Goal: Task Accomplishment & Management: Complete application form

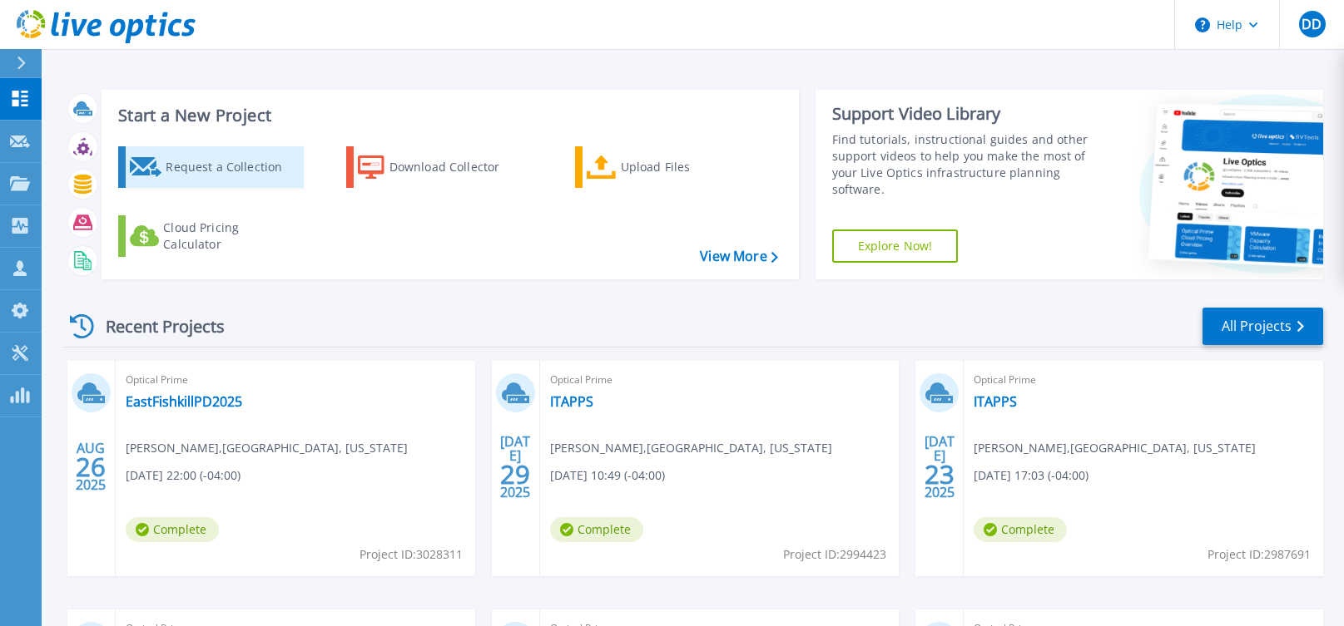
click at [221, 167] on div "Request a Collection" at bounding box center [232, 167] width 133 height 33
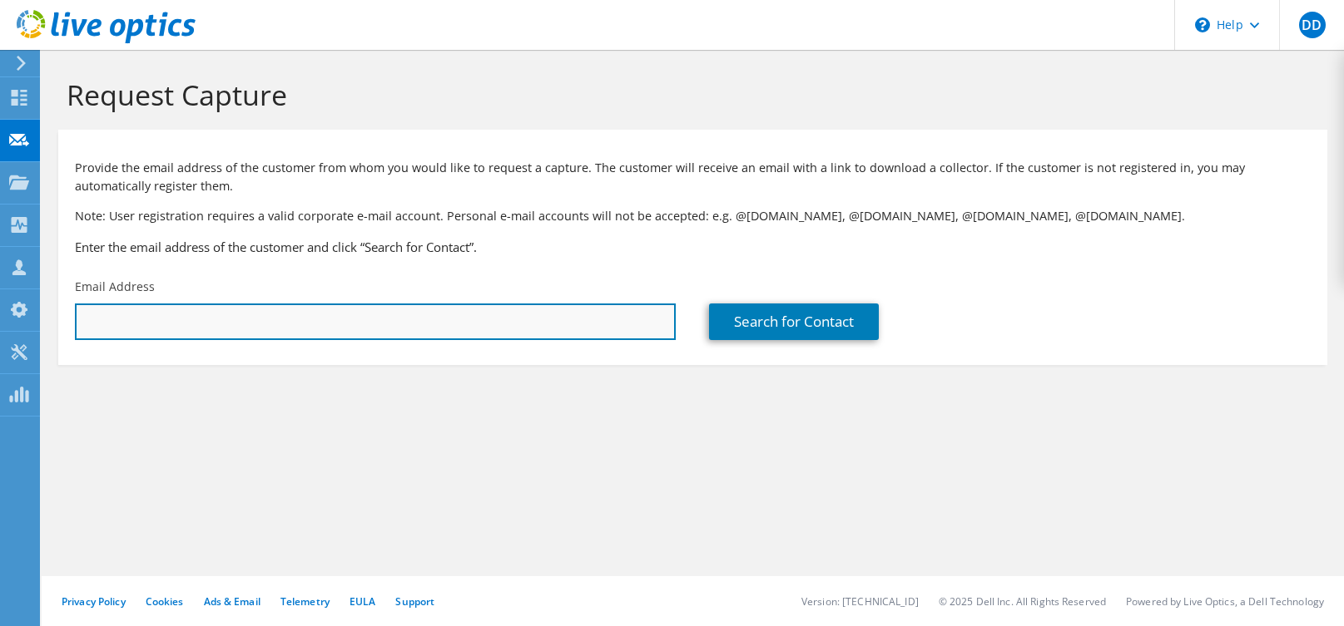
click at [184, 315] on input "text" at bounding box center [375, 322] width 601 height 37
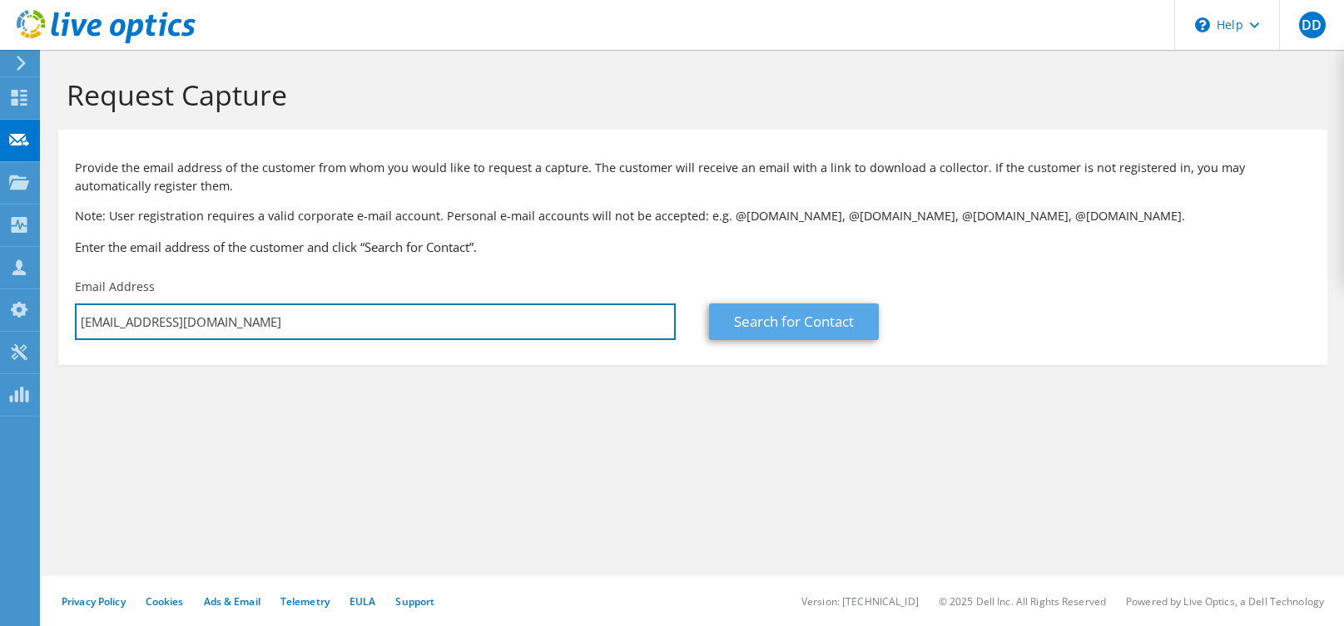
type input "[EMAIL_ADDRESS][DOMAIN_NAME]"
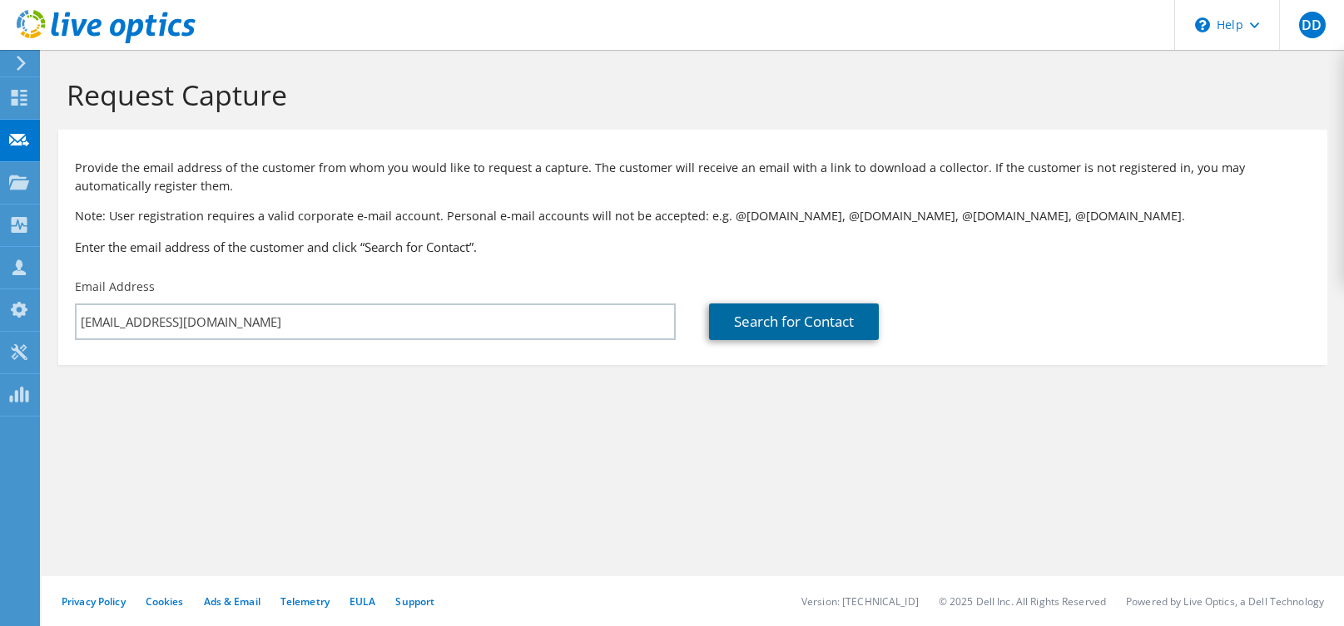
click at [850, 324] on link "Search for Contact" at bounding box center [794, 322] width 170 height 37
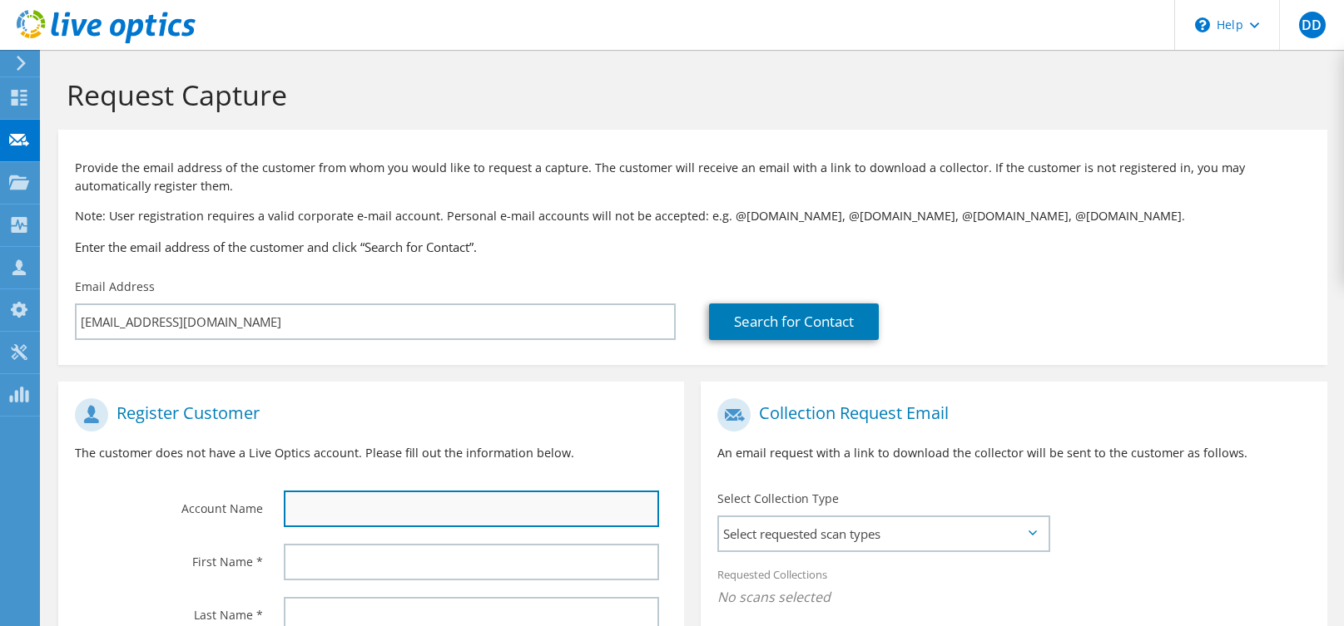
click at [387, 509] on input "text" at bounding box center [472, 509] width 376 height 37
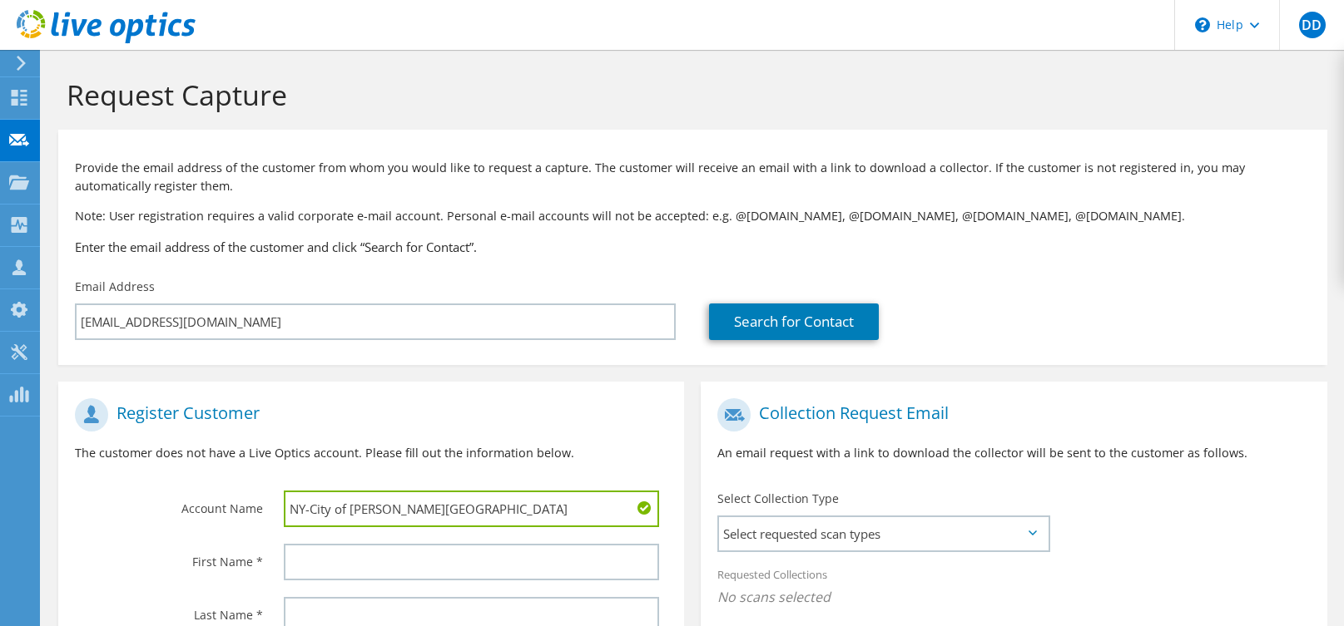
type input "NY-City of [PERSON_NAME][GEOGRAPHIC_DATA]"
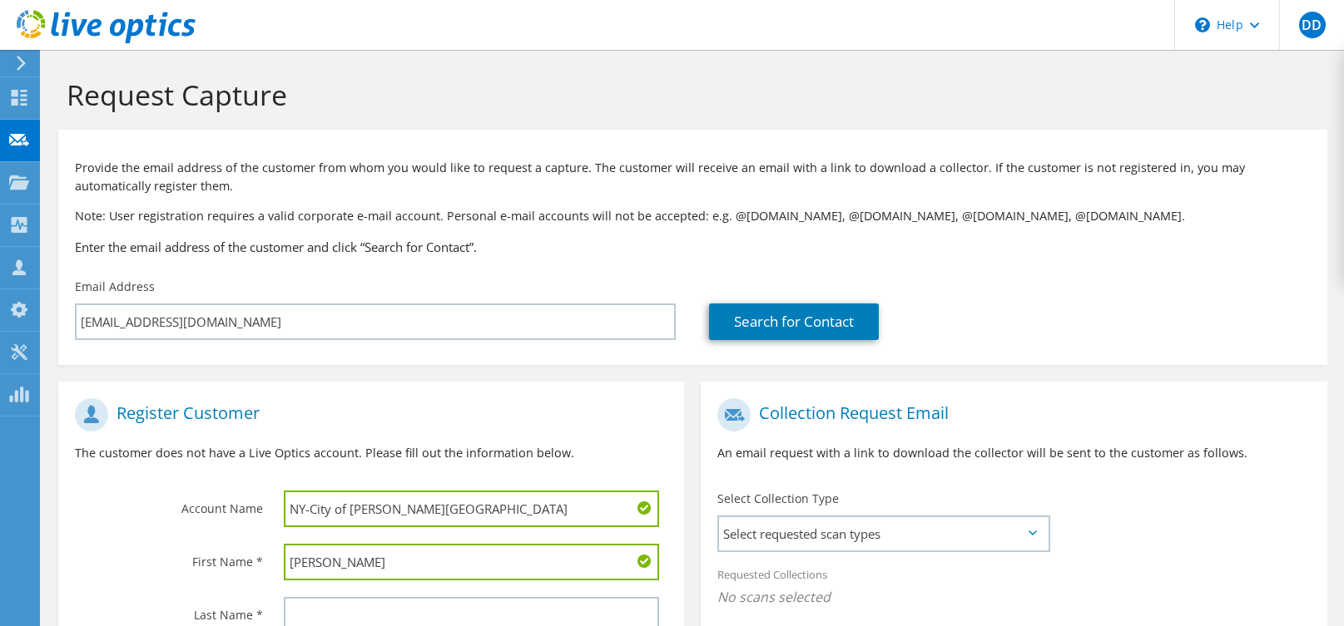
type input "[PERSON_NAME]"
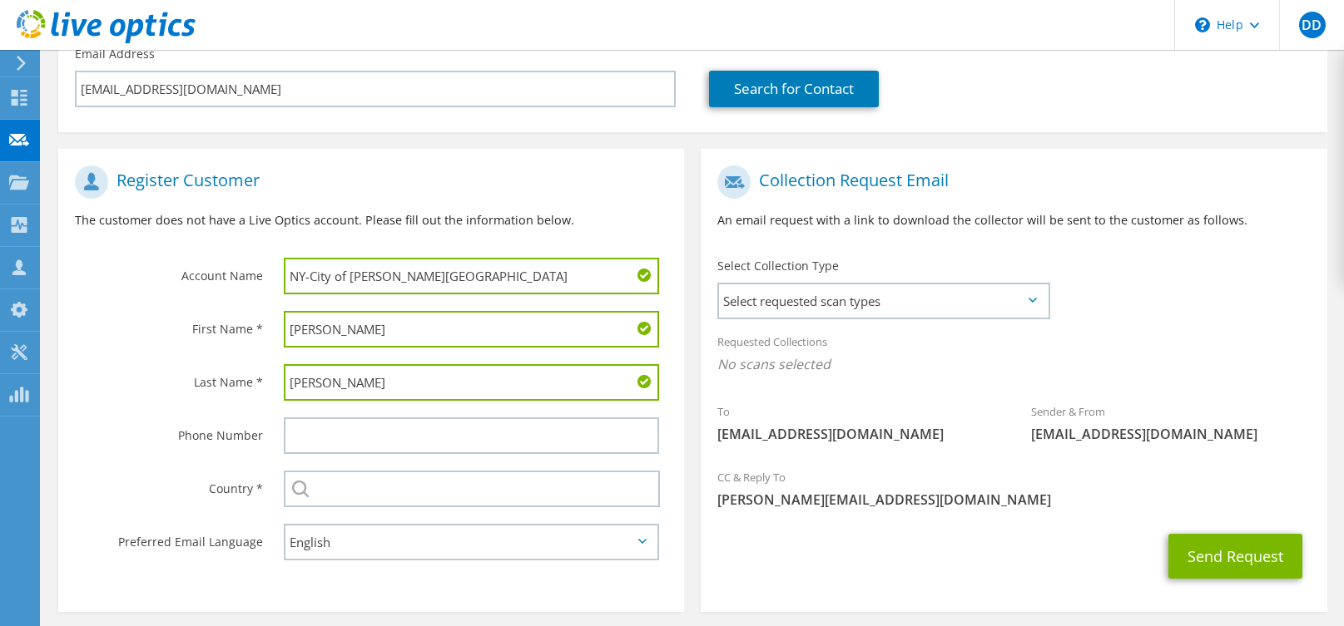
scroll to position [257, 0]
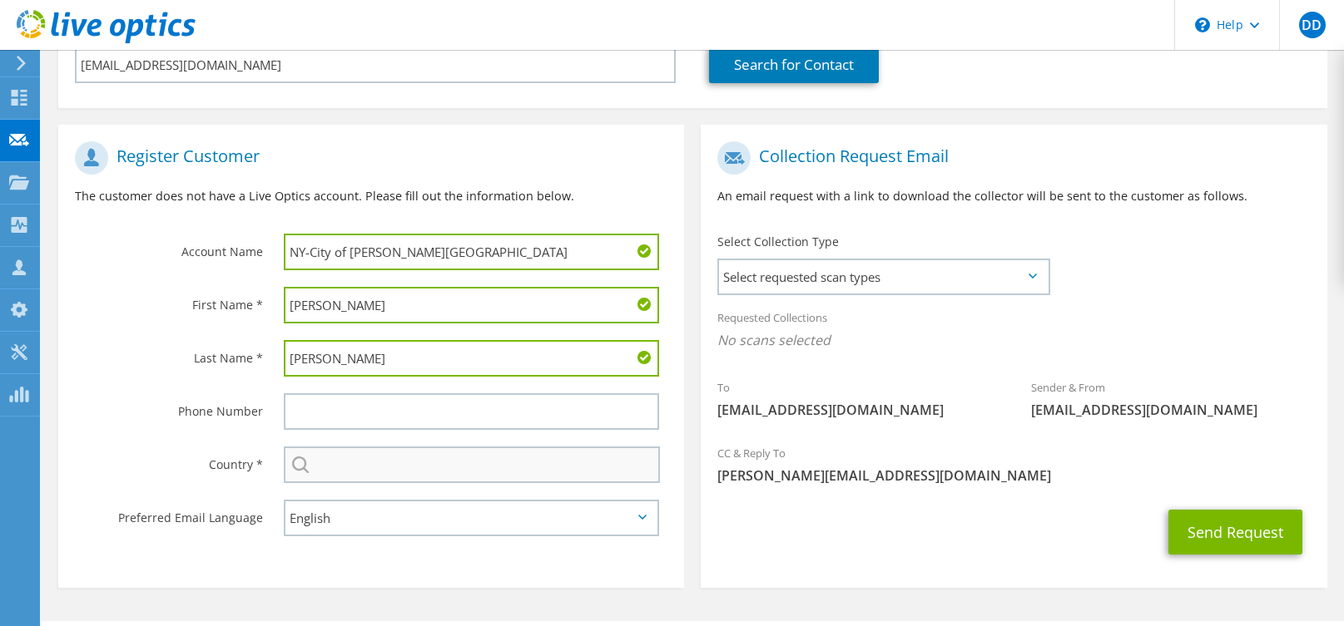
type input "[PERSON_NAME]"
click at [369, 482] on input "text" at bounding box center [472, 465] width 377 height 37
type input "[GEOGRAPHIC_DATA]"
type input "7328685859"
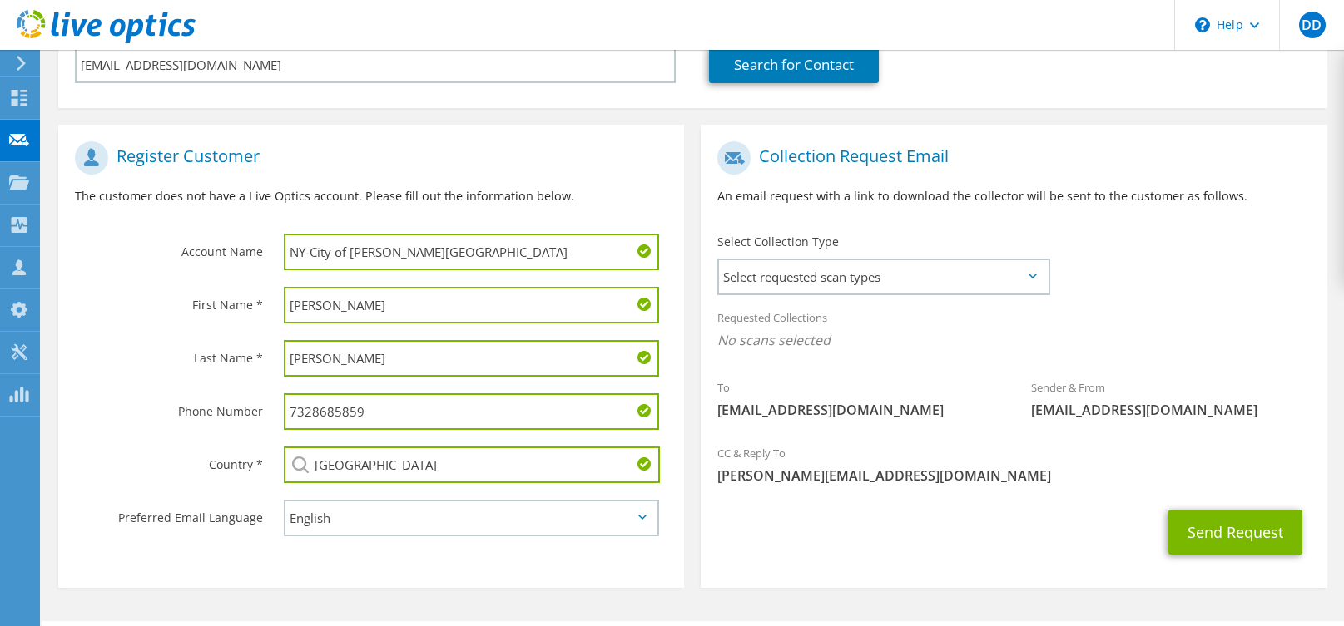
drag, startPoint x: 388, startPoint y: 418, endPoint x: 210, endPoint y: 402, distance: 177.9
click at [214, 400] on div "Phone Number 7328685859" at bounding box center [371, 411] width 626 height 53
click at [1026, 267] on span "Select requested scan types" at bounding box center [883, 276] width 329 height 33
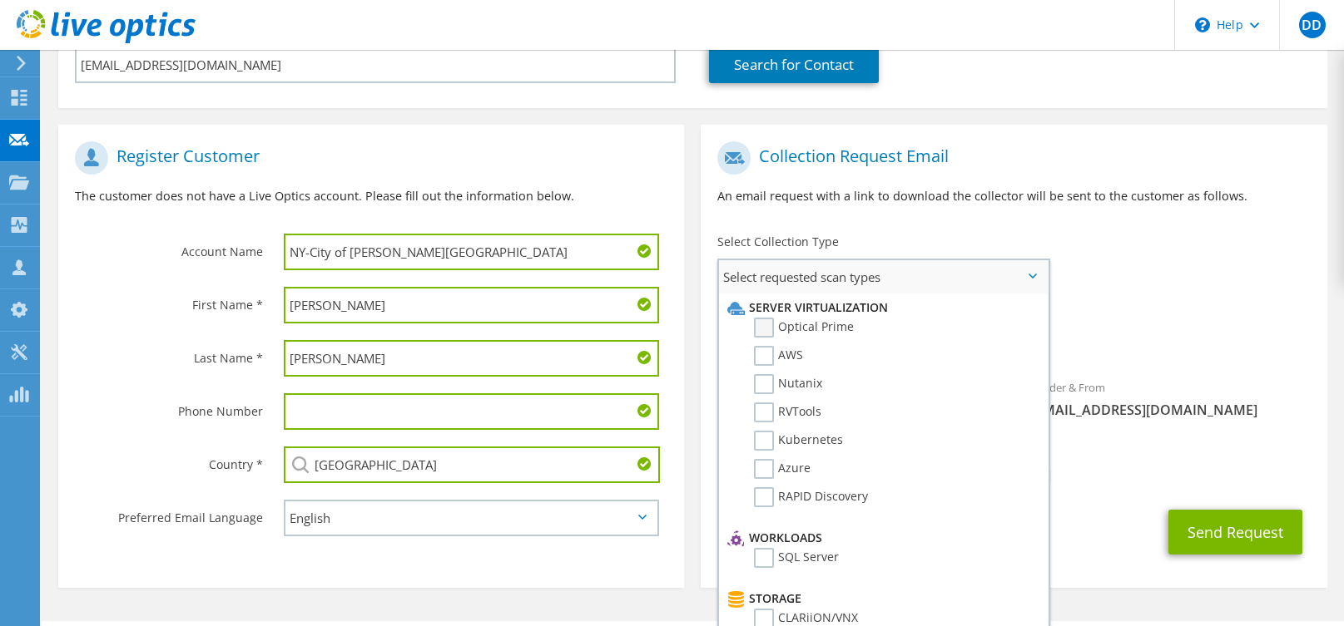
click at [760, 327] on label "Optical Prime" at bounding box center [804, 328] width 100 height 20
click at [0, 0] on input "Optical Prime" at bounding box center [0, 0] width 0 height 0
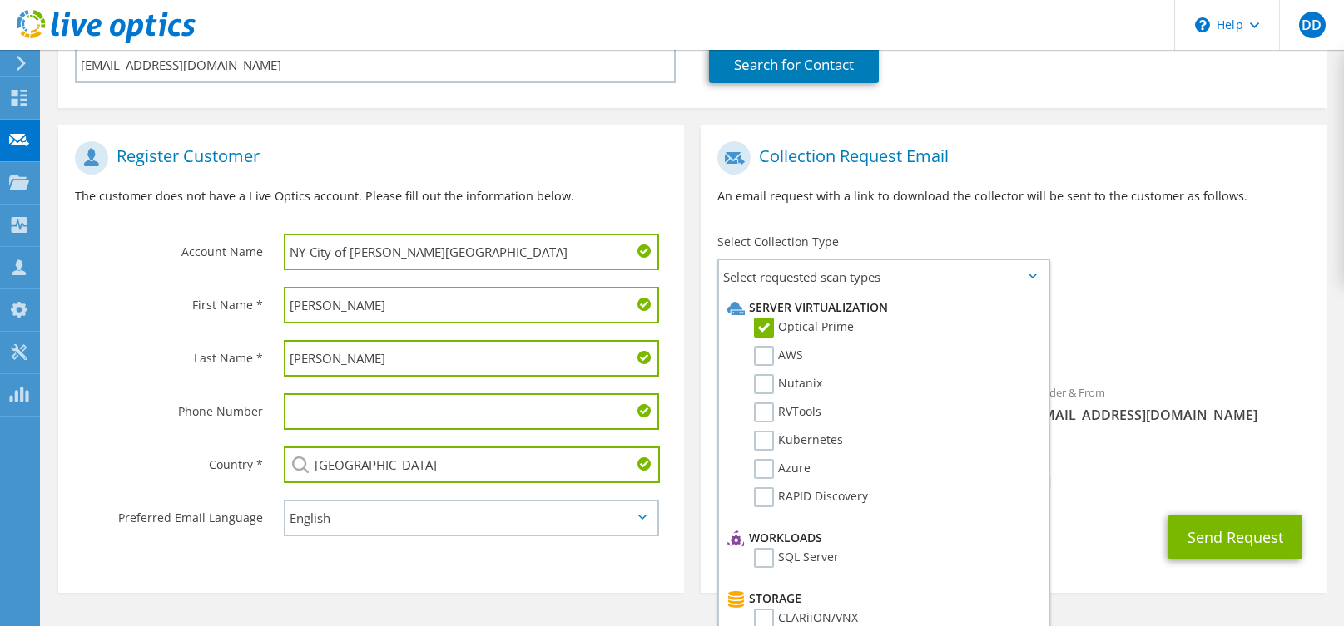
click at [1202, 299] on div "To rgillis@glencove.gov Sender & From liveoptics@liveoptics.com" at bounding box center [1013, 287] width 626 height 308
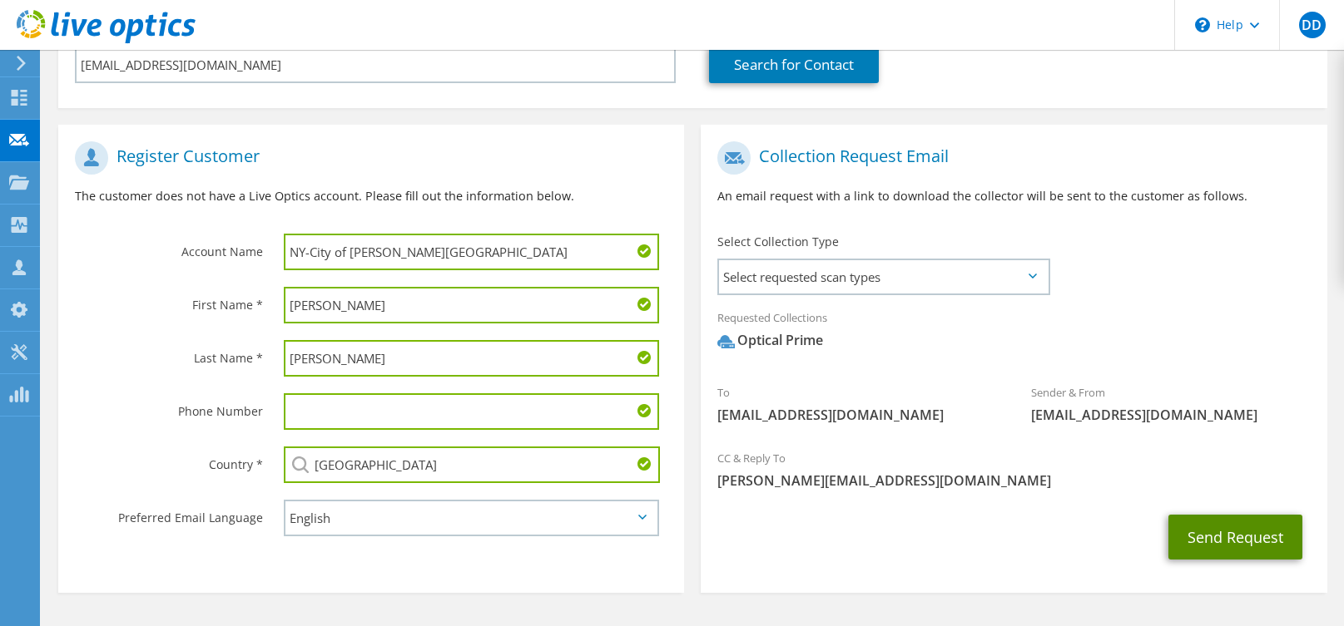
click at [1215, 539] on button "Send Request" at bounding box center [1235, 537] width 134 height 45
